Goal: Task Accomplishment & Management: Manage account settings

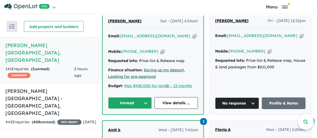
scroll to position [163, 0]
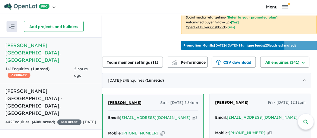
click at [23, 87] on h5 "Nelson Village - Cranbourne East , VIC" at bounding box center [50, 101] width 91 height 29
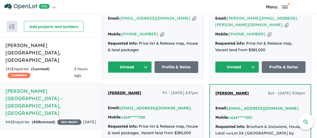
scroll to position [89, 0]
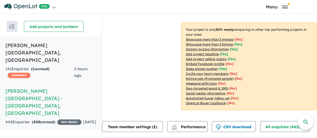
click at [30, 66] on div "141 Enquir ies ( 1 unread) CASHBACK" at bounding box center [39, 72] width 69 height 13
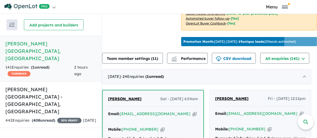
scroll to position [219, 0]
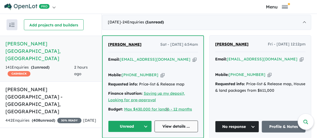
click at [175, 120] on link "View details ..." at bounding box center [176, 126] width 44 height 12
click at [36, 86] on h5 "Nelson Village - Cranbourne East , VIC" at bounding box center [50, 100] width 91 height 29
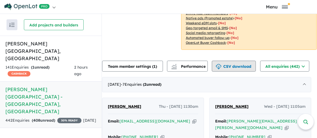
scroll to position [190, 0]
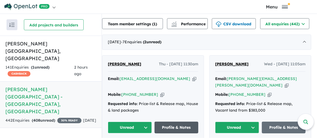
click at [175, 121] on link "Profile & Notes" at bounding box center [176, 127] width 44 height 12
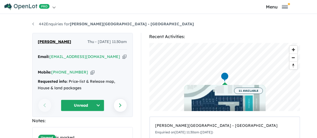
click at [94, 99] on button "Unread" at bounding box center [82, 105] width 43 height 12
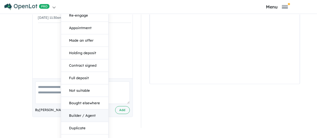
scroll to position [2, 0]
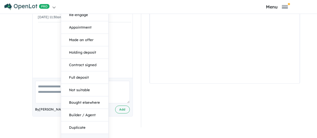
click at [88, 134] on button "No response" at bounding box center [84, 140] width 47 height 12
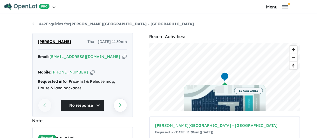
scroll to position [0, 0]
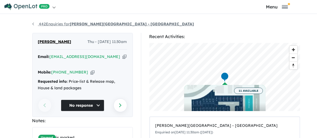
click at [32, 25] on link "442 Enquiries for [PERSON_NAME][GEOGRAPHIC_DATA] - [GEOGRAPHIC_DATA]" at bounding box center [113, 23] width 162 height 5
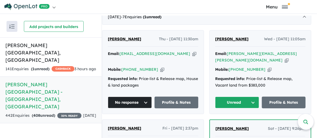
scroll to position [198, 0]
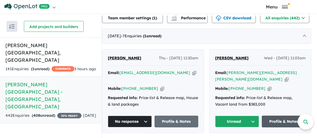
click at [286, 115] on link "Profile & Notes" at bounding box center [284, 121] width 44 height 12
